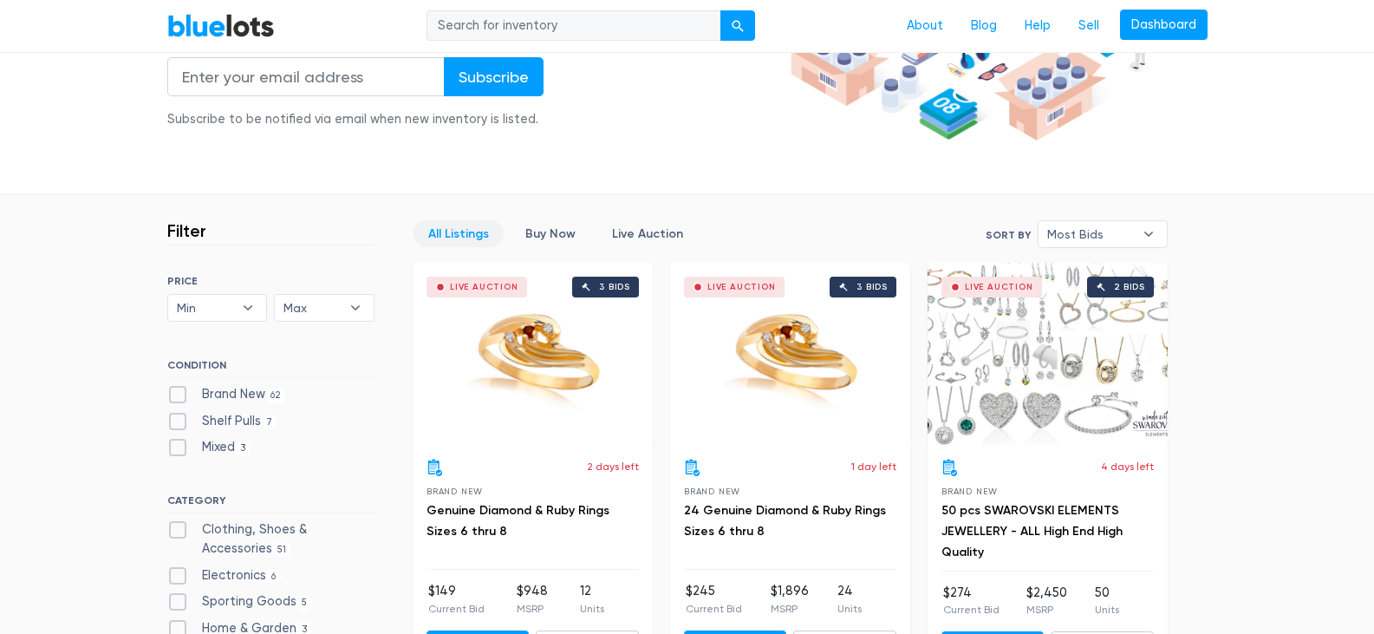
scroll to position [382, 0]
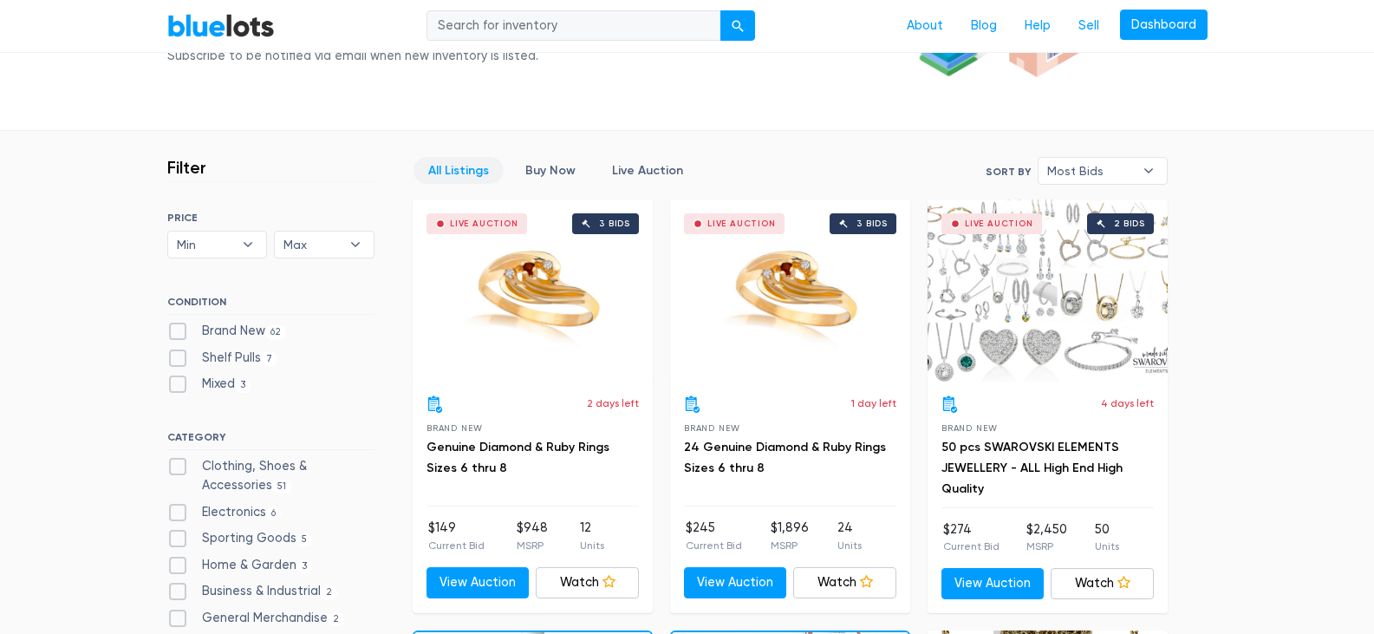
click at [172, 330] on label "Brand New 62" at bounding box center [227, 331] width 120 height 19
click at [172, 330] on New"] "Brand New 62" at bounding box center [172, 327] width 11 height 11
checkbox New"] "true"
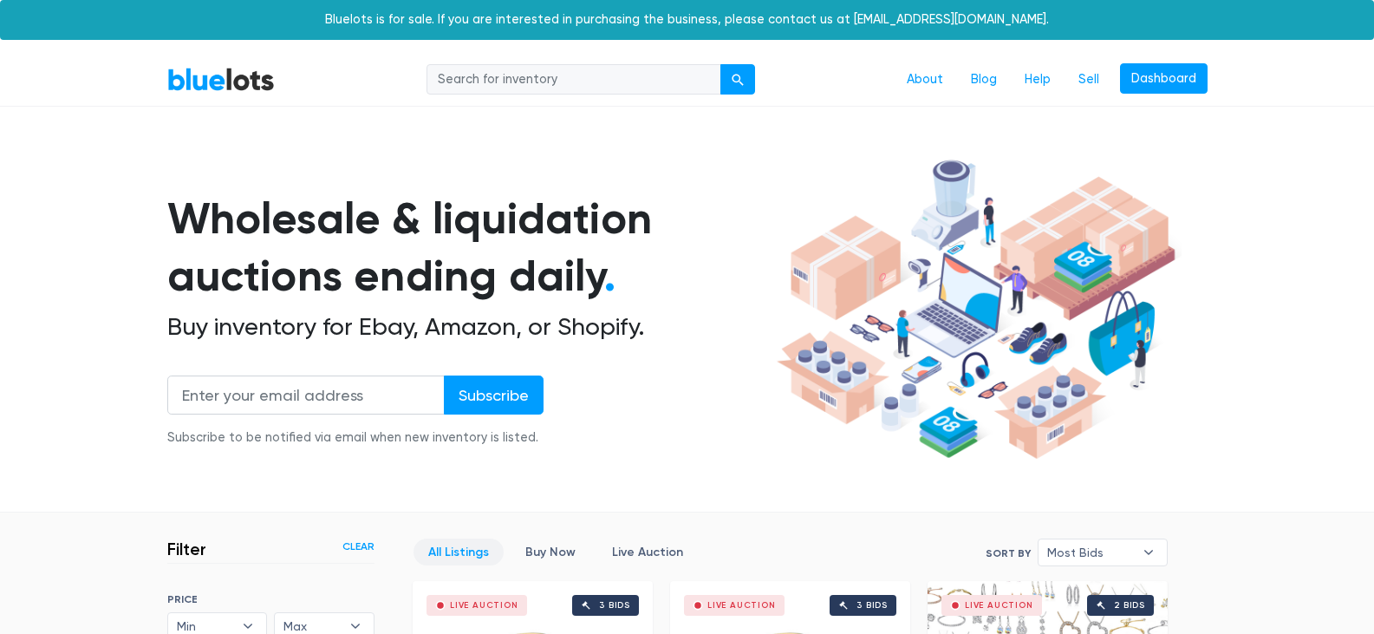
scroll to position [466, 0]
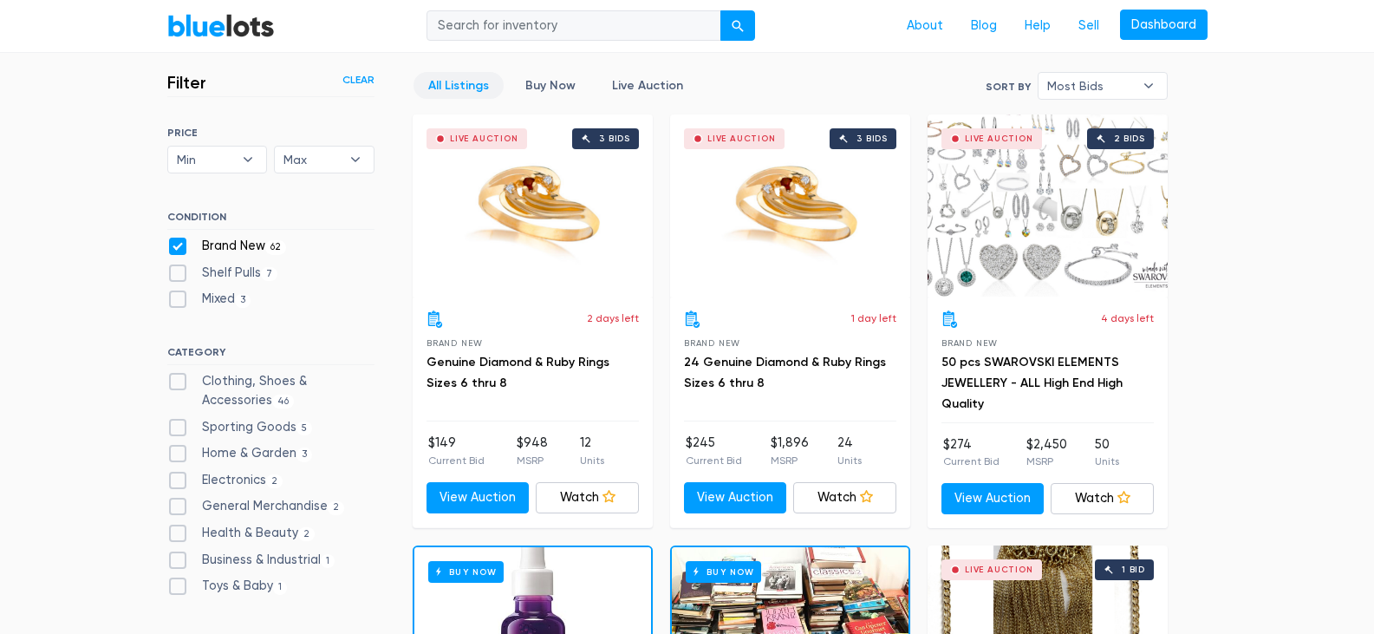
click at [175, 586] on label "Toys & Baby 1" at bounding box center [227, 586] width 121 height 19
click at [175, 586] on Baby"] "Toys & Baby 1" at bounding box center [172, 582] width 11 height 11
checkbox Baby"] "true"
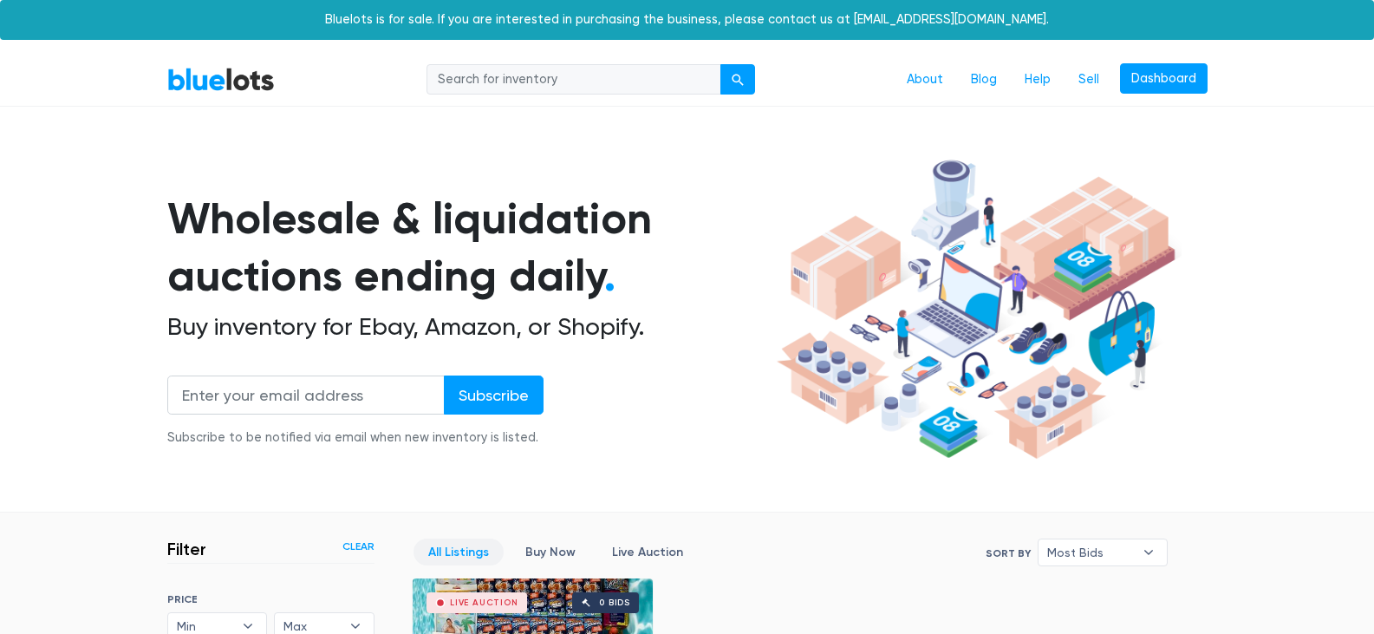
scroll to position [466, 0]
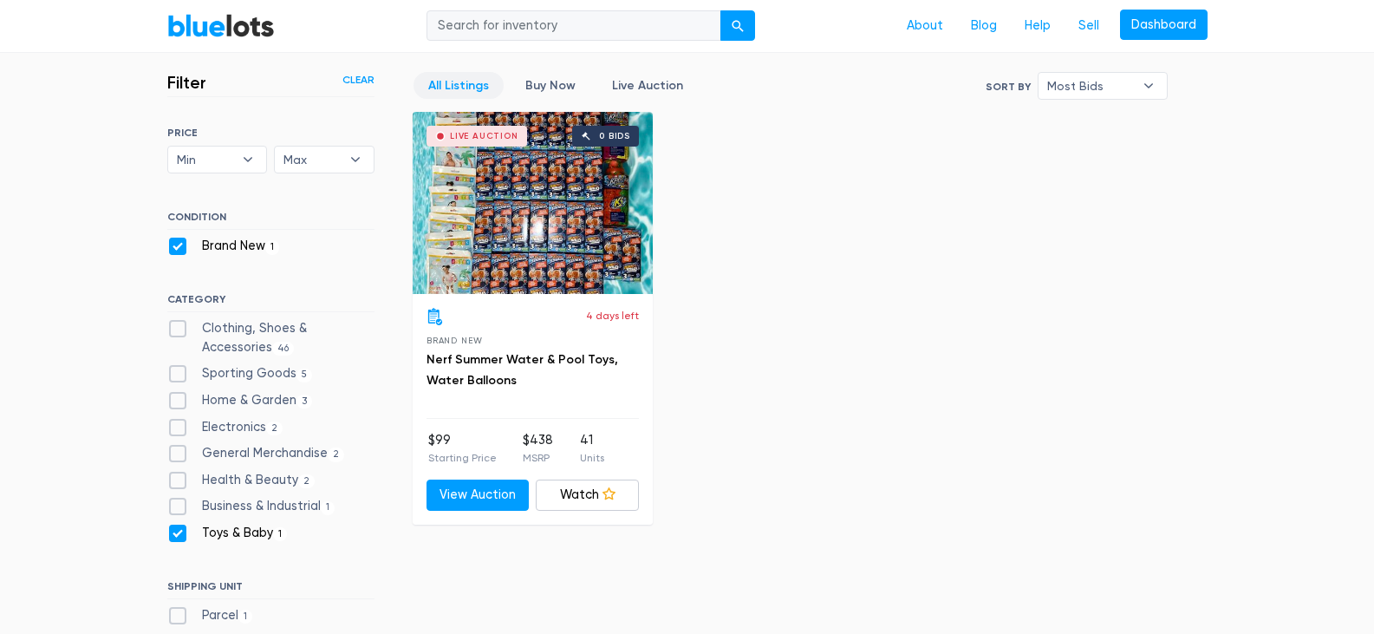
click at [177, 508] on label "Business & Industrial 1" at bounding box center [251, 506] width 168 height 19
click at [177, 508] on Industrial"] "Business & Industrial 1" at bounding box center [172, 502] width 11 height 11
checkbox Industrial"] "true"
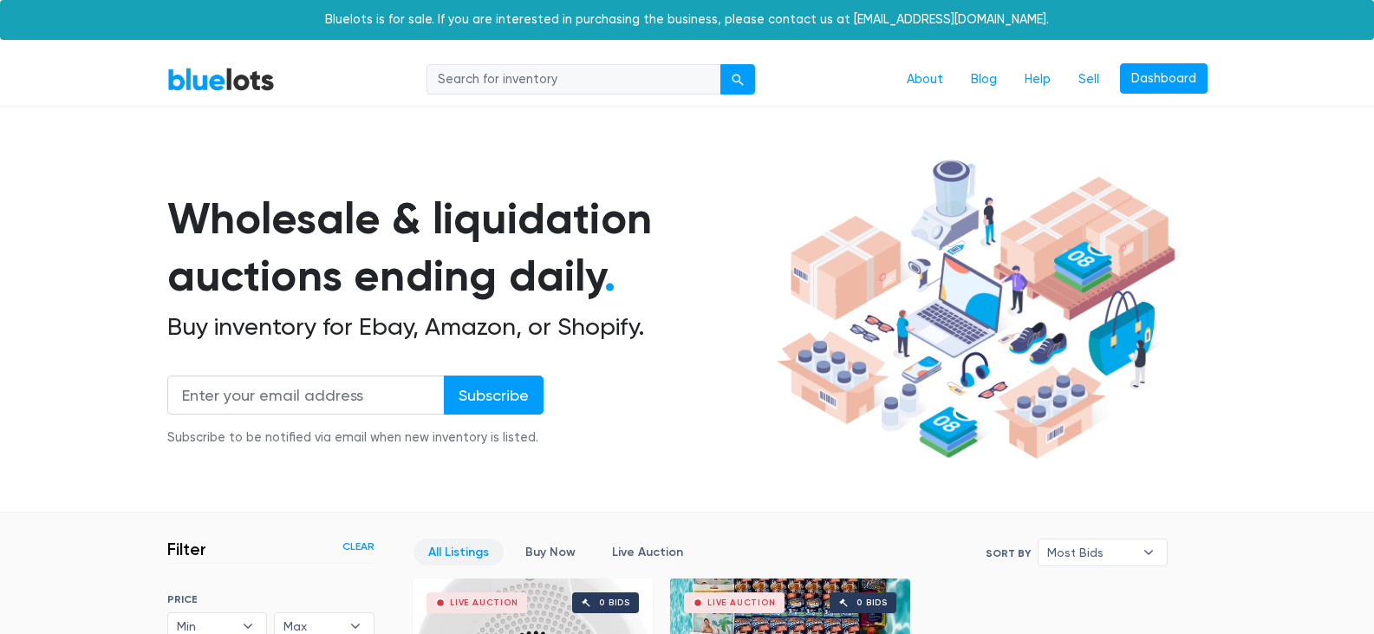
scroll to position [466, 0]
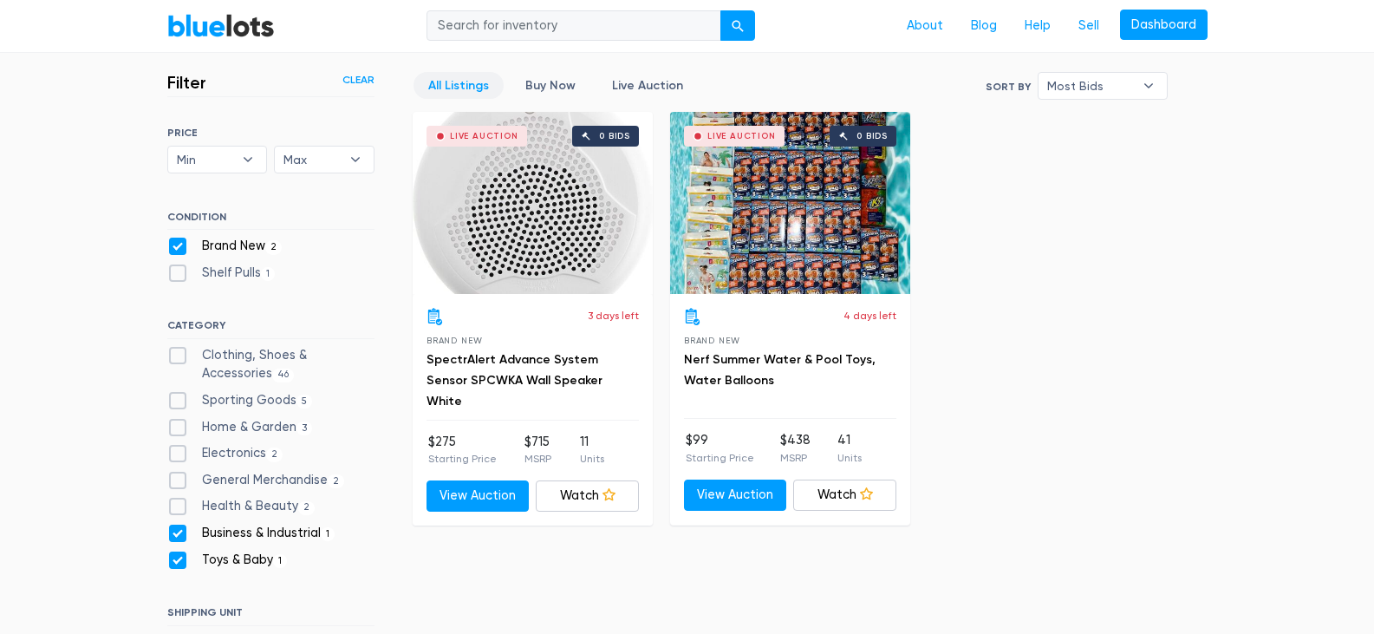
click at [177, 480] on label "General Merchandise 2" at bounding box center [256, 480] width 178 height 19
click at [177, 480] on Merchandise"] "General Merchandise 2" at bounding box center [172, 476] width 11 height 11
checkbox Merchandise"] "true"
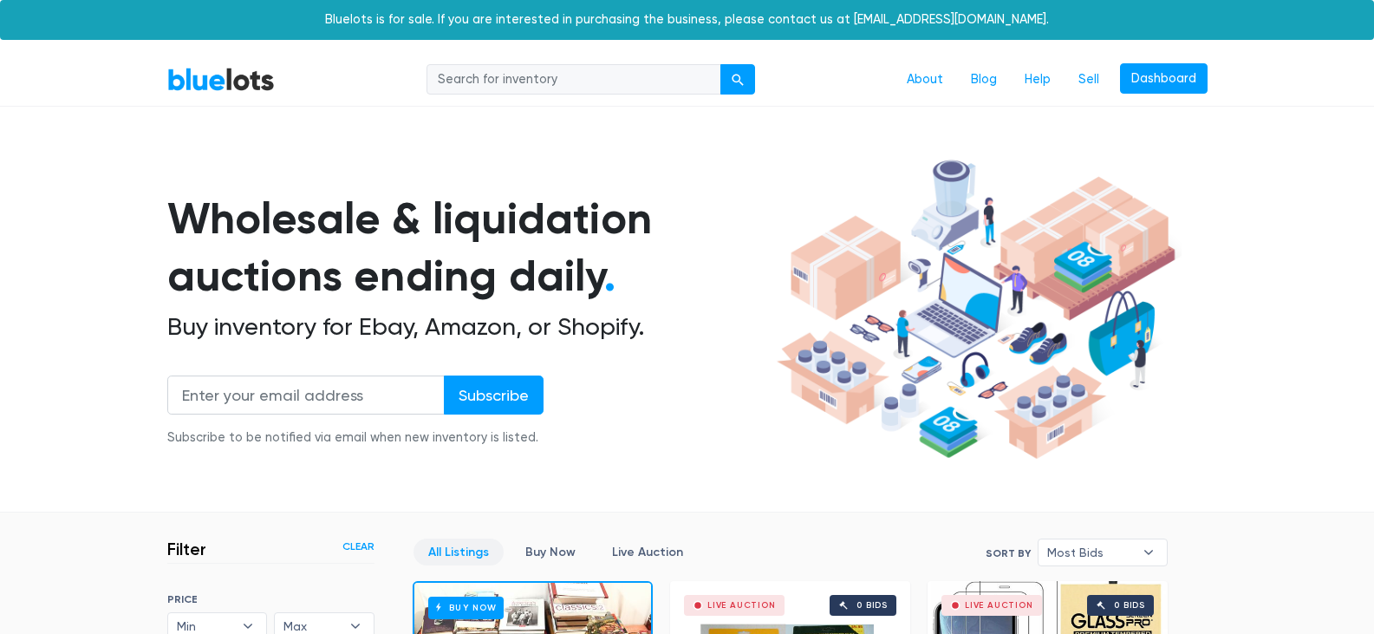
scroll to position [466, 0]
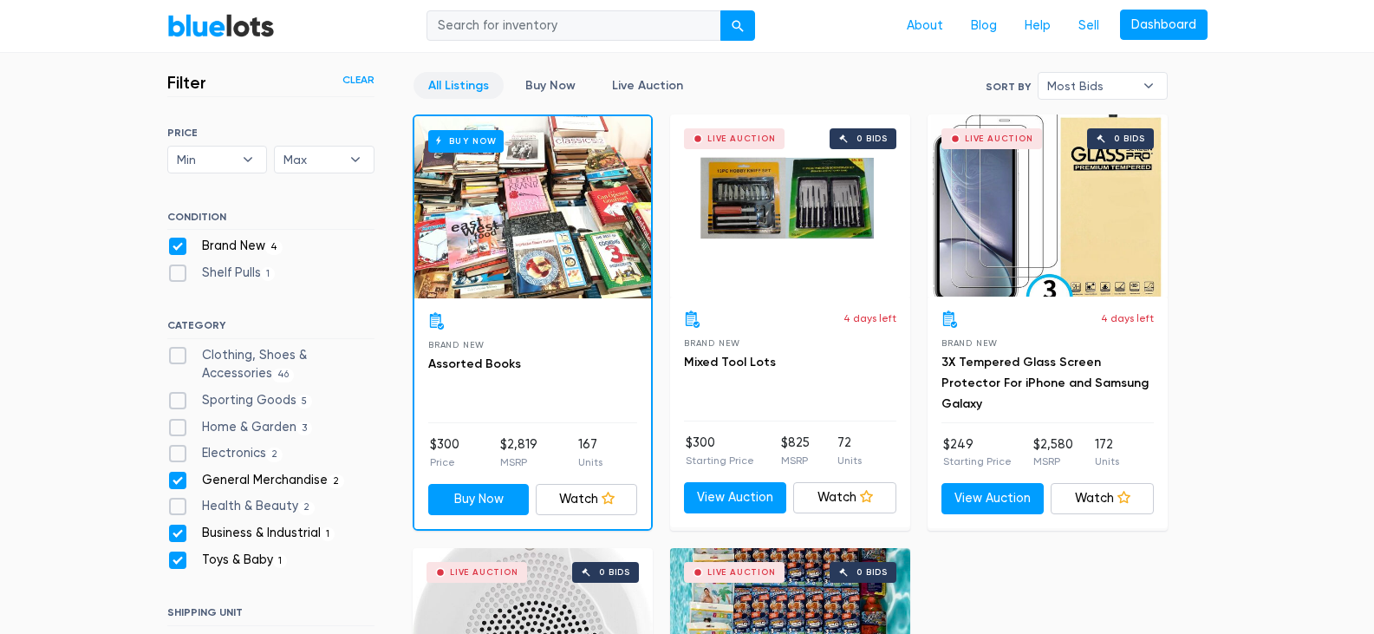
click at [179, 504] on label "Health & Beauty 2" at bounding box center [241, 506] width 148 height 19
click at [179, 504] on Beauty"] "Health & Beauty 2" at bounding box center [172, 502] width 11 height 11
checkbox Beauty"] "true"
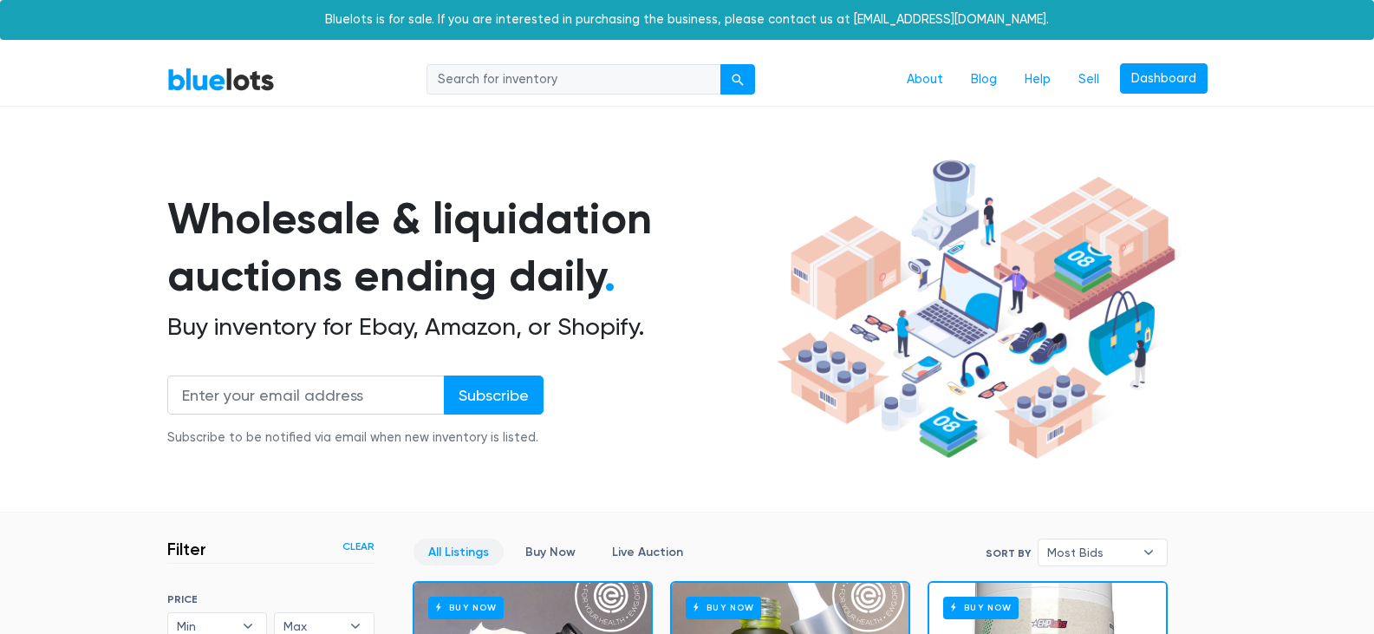
scroll to position [466, 0]
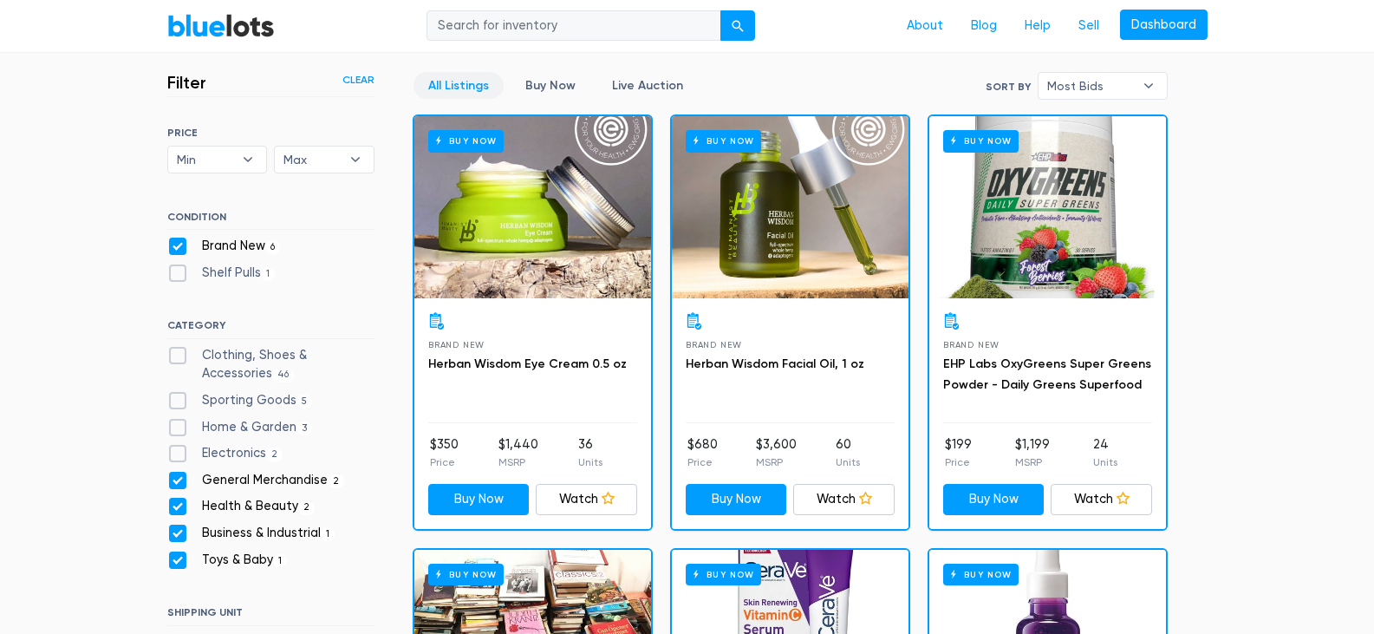
click at [181, 447] on label "Electronics 2" at bounding box center [225, 453] width 116 height 19
click at [179, 447] on input "Electronics 2" at bounding box center [172, 449] width 11 height 11
checkbox input "true"
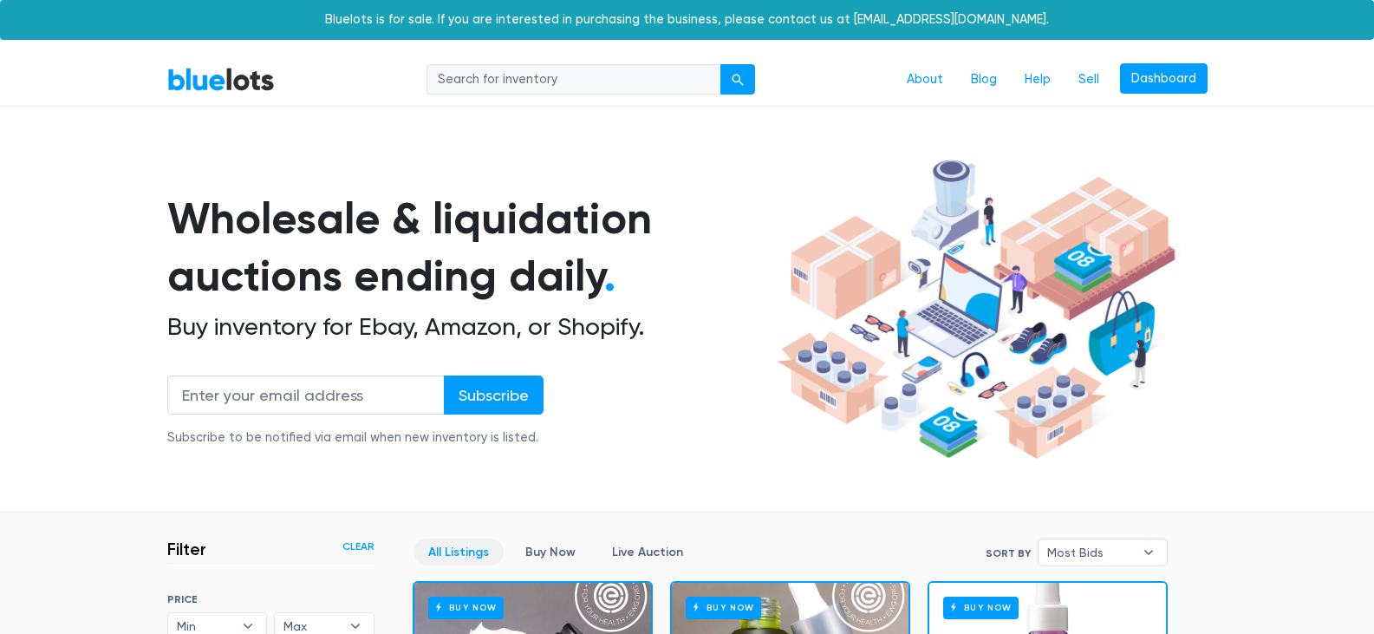
scroll to position [466, 0]
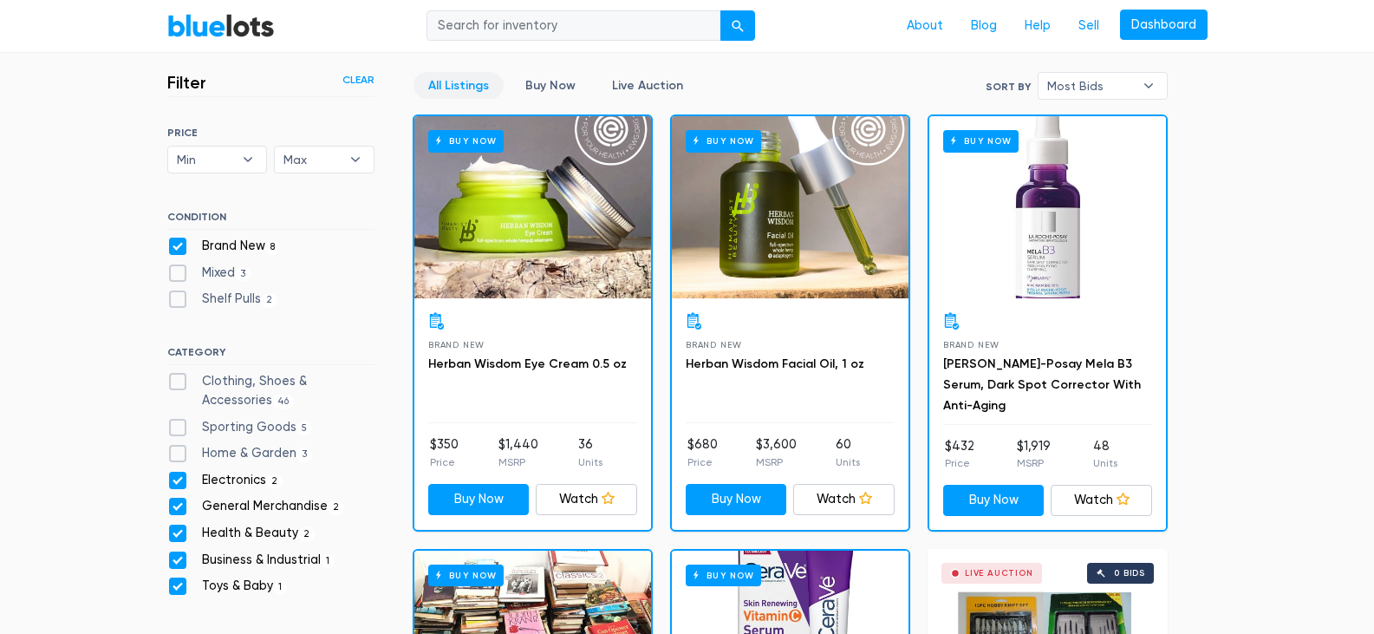
click at [179, 430] on label "Sporting Goods 5" at bounding box center [240, 427] width 146 height 19
click at [179, 429] on Goods"] "Sporting Goods 5" at bounding box center [172, 423] width 11 height 11
checkbox Goods"] "true"
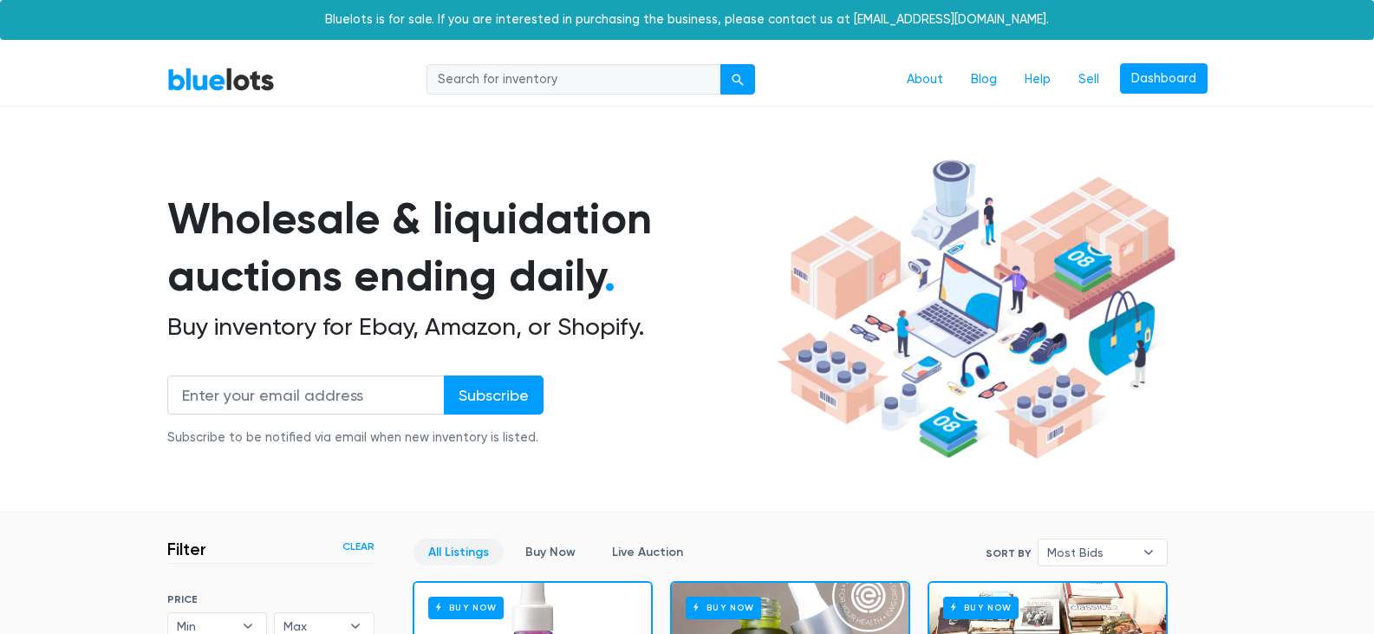
scroll to position [466, 0]
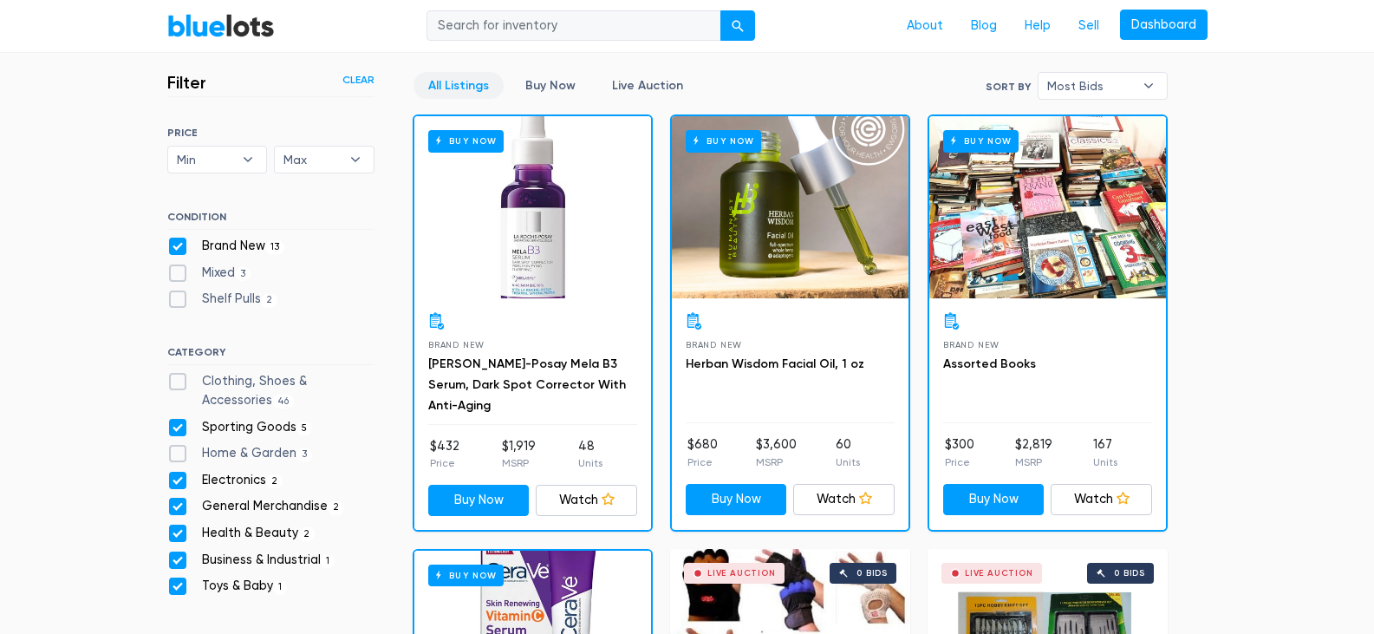
click at [180, 375] on label "Clothing, Shoes & Accessories 46" at bounding box center [270, 390] width 207 height 37
click at [179, 375] on Accessories"] "Clothing, Shoes & Accessories 46" at bounding box center [172, 377] width 11 height 11
checkbox Accessories"] "true"
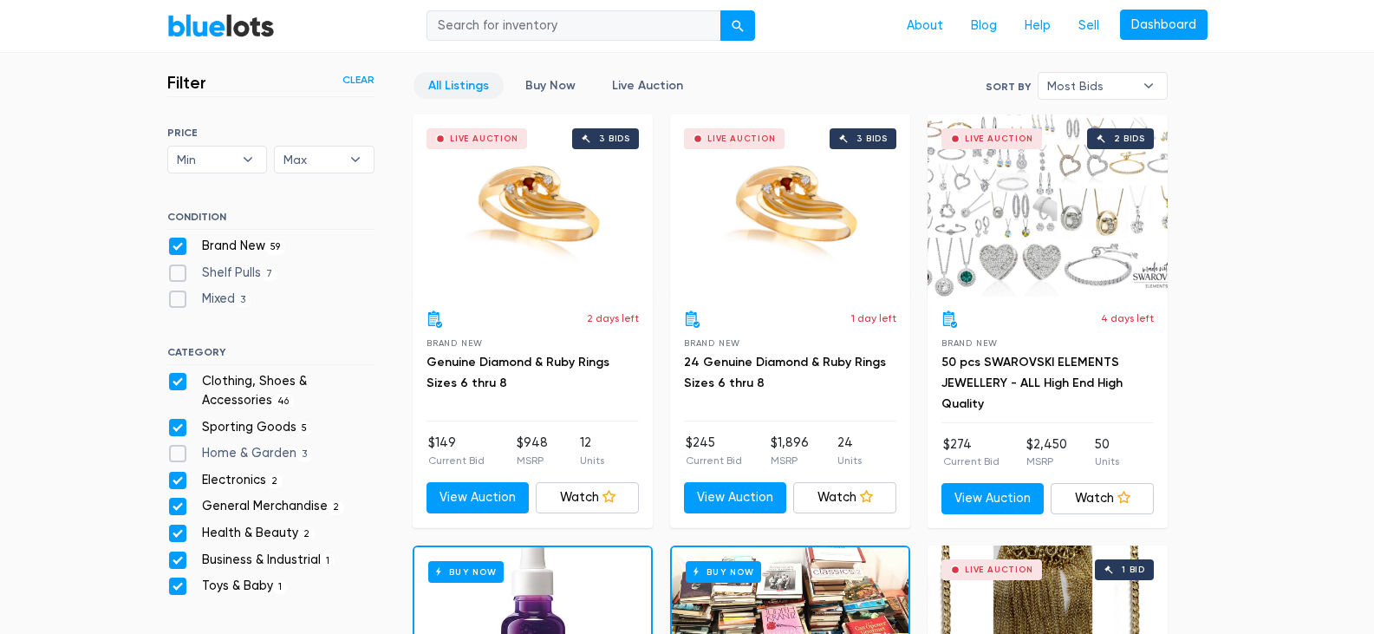
click at [178, 455] on label "Home & Garden 3" at bounding box center [240, 453] width 146 height 19
click at [178, 455] on Garden"] "Home & Garden 3" at bounding box center [172, 449] width 11 height 11
checkbox Garden"] "true"
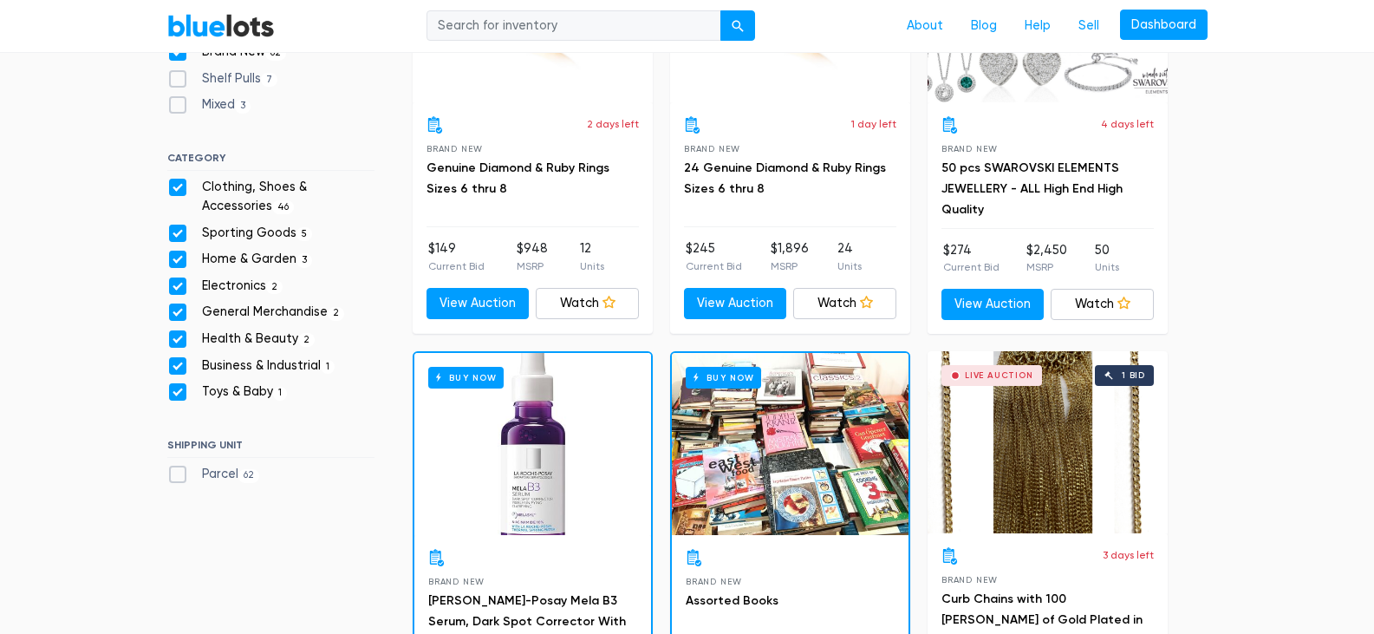
scroll to position [675, 0]
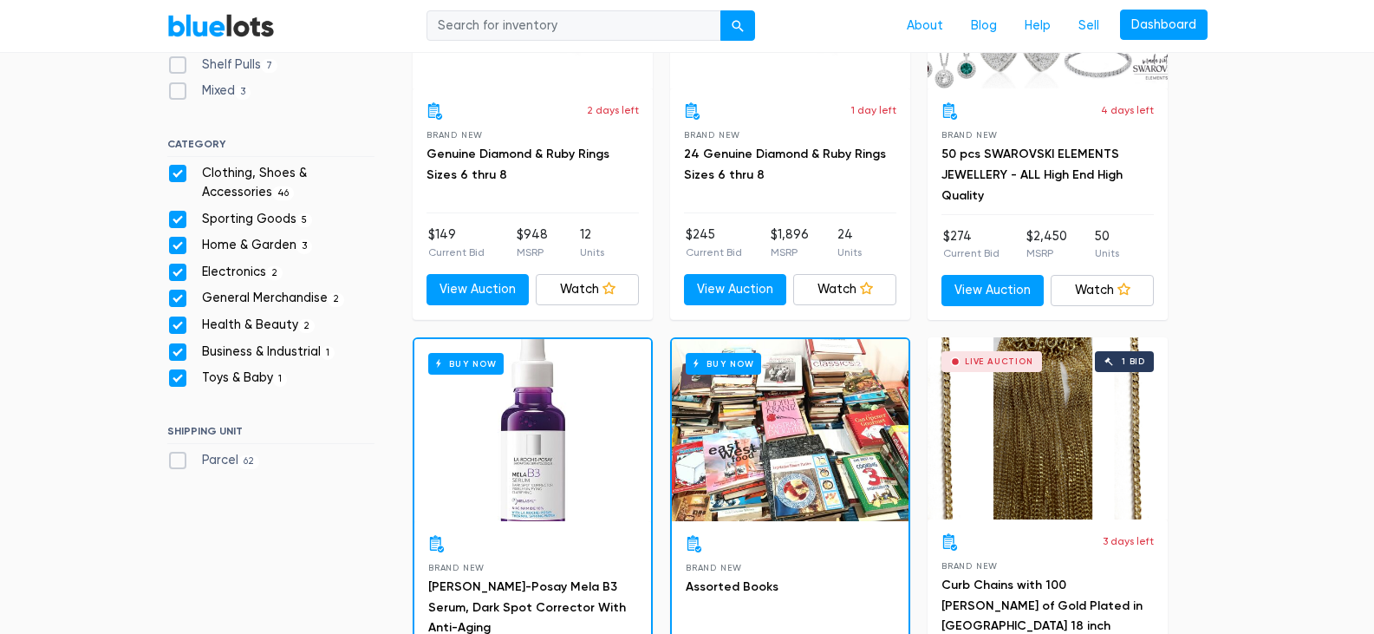
click at [180, 459] on label "Parcel 62" at bounding box center [213, 460] width 93 height 19
click at [179, 459] on input "Parcel 62" at bounding box center [172, 456] width 11 height 11
checkbox input "true"
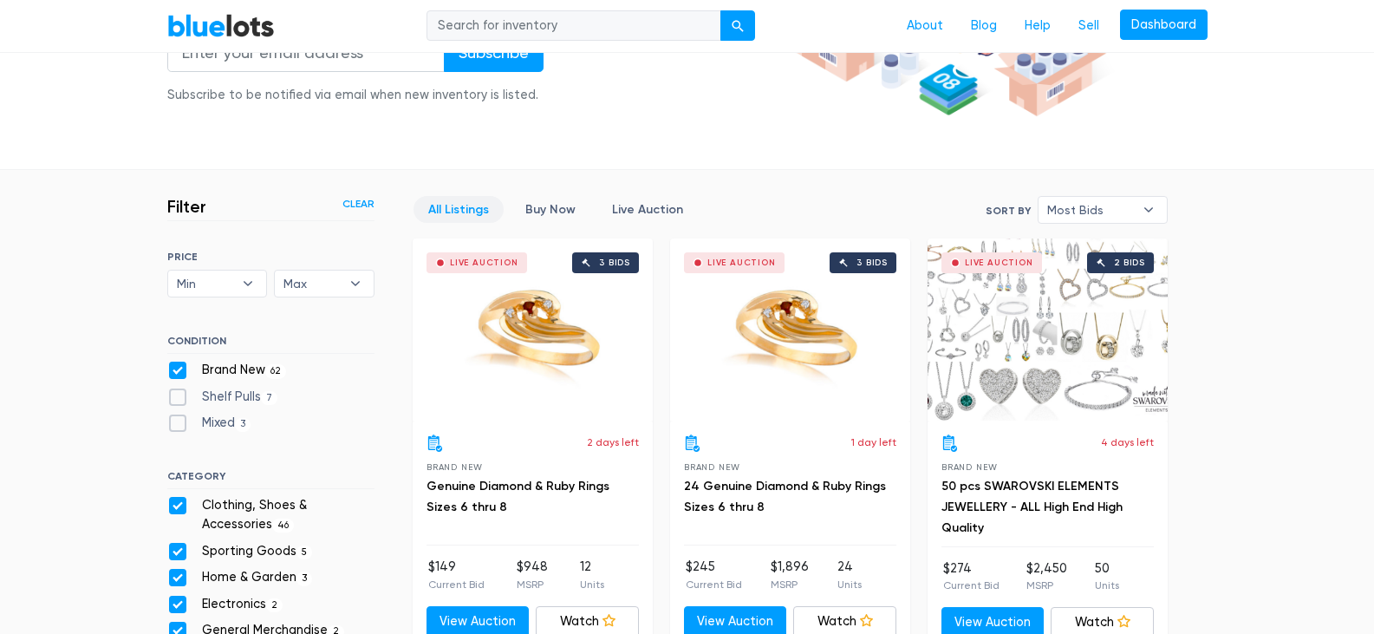
scroll to position [337, 0]
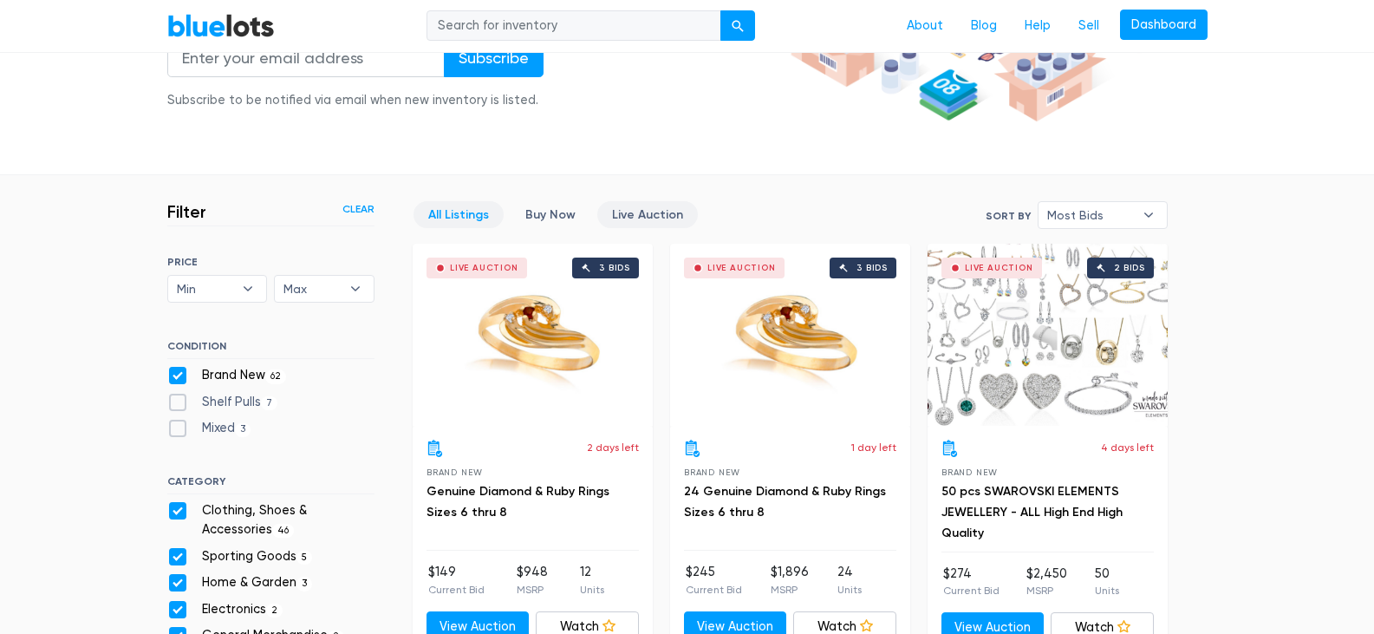
click at [634, 206] on link "Live Auction" at bounding box center [647, 214] width 101 height 27
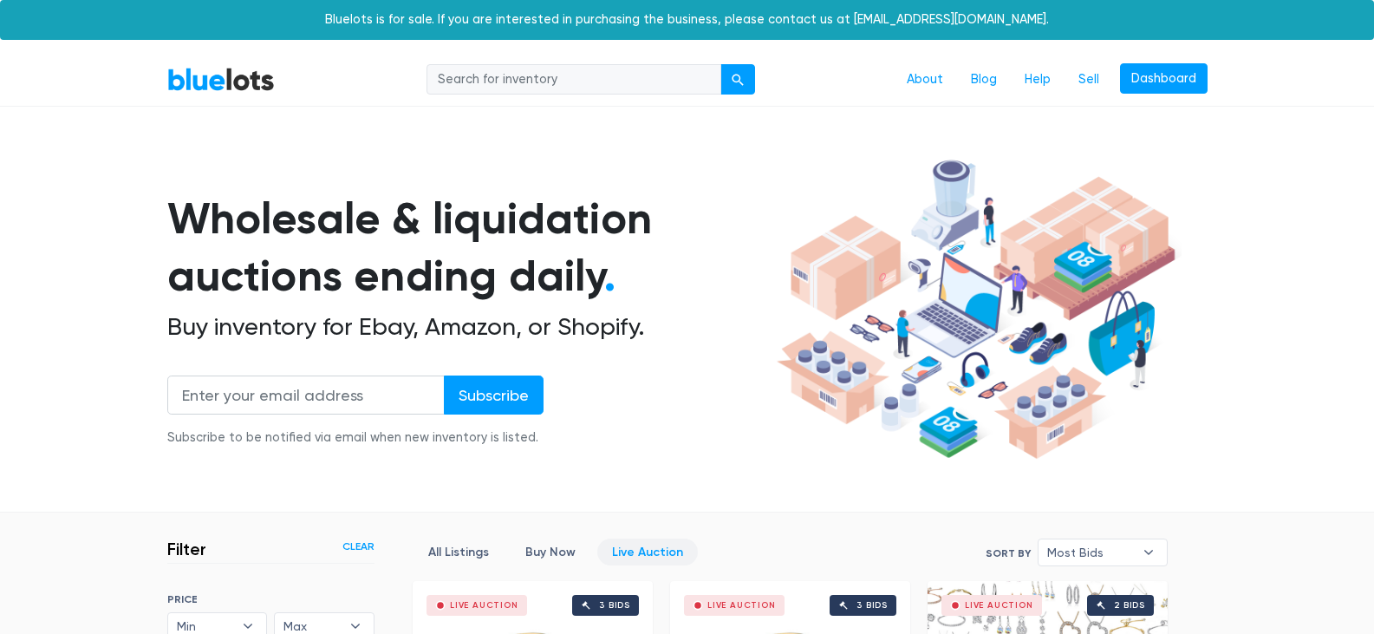
click at [524, 88] on input "search" at bounding box center [574, 79] width 295 height 31
type input "flowers"
click at [733, 73] on button "submit" at bounding box center [738, 79] width 35 height 31
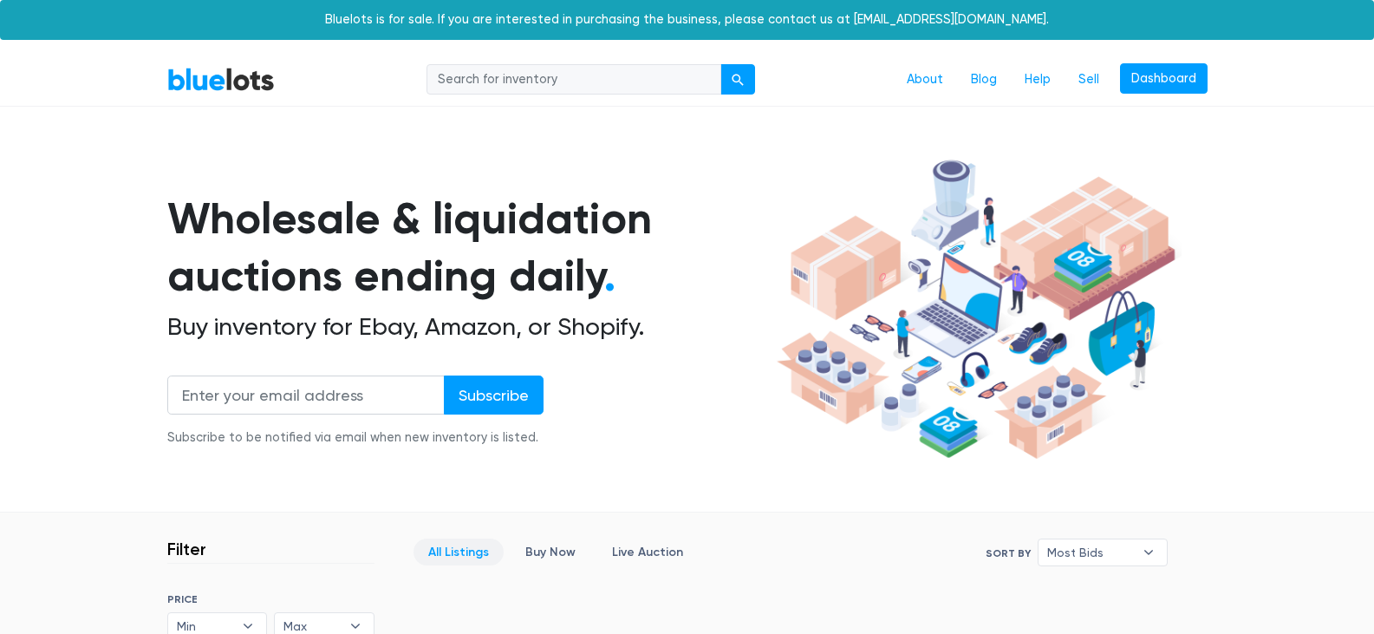
click at [606, 83] on input "search" at bounding box center [574, 79] width 295 height 31
type input "roses"
click at [735, 79] on div "submit" at bounding box center [738, 80] width 12 height 12
click at [541, 85] on input "search" at bounding box center [574, 79] width 295 height 31
type input "silk flowers"
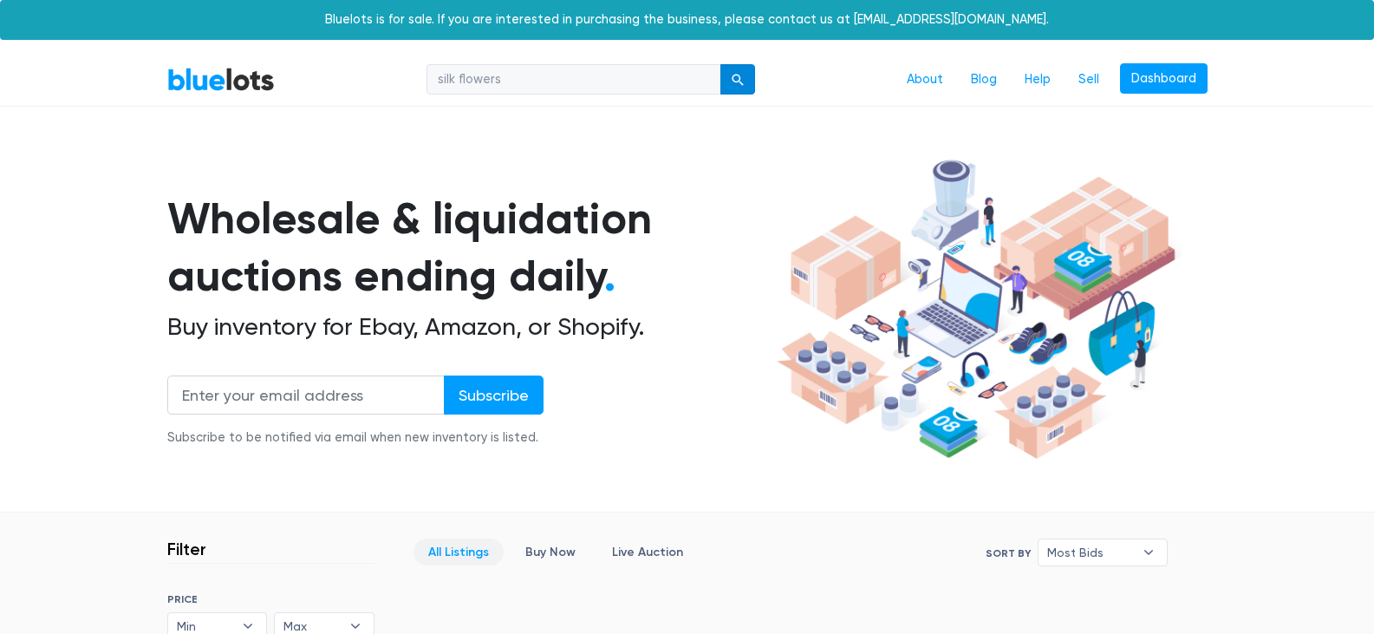
click at [749, 72] on button "submit" at bounding box center [738, 79] width 35 height 31
